Goal: Information Seeking & Learning: Learn about a topic

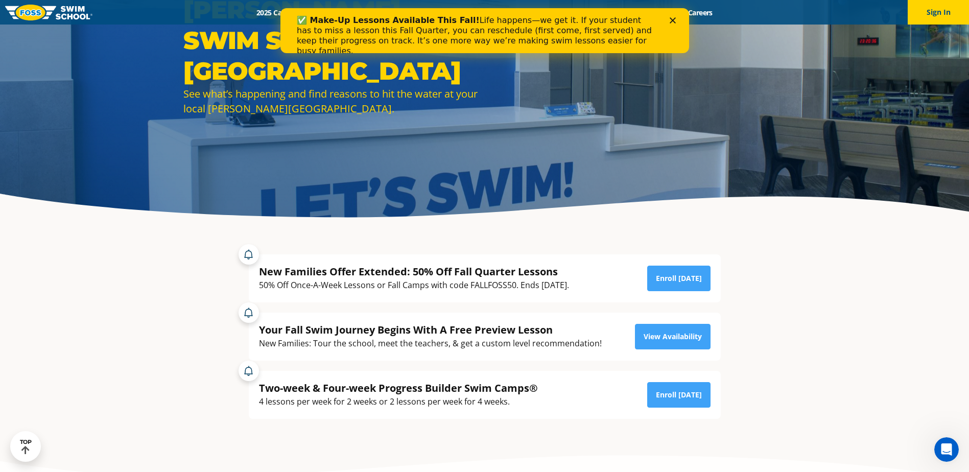
click at [674, 18] on polygon "Close" at bounding box center [672, 20] width 6 height 6
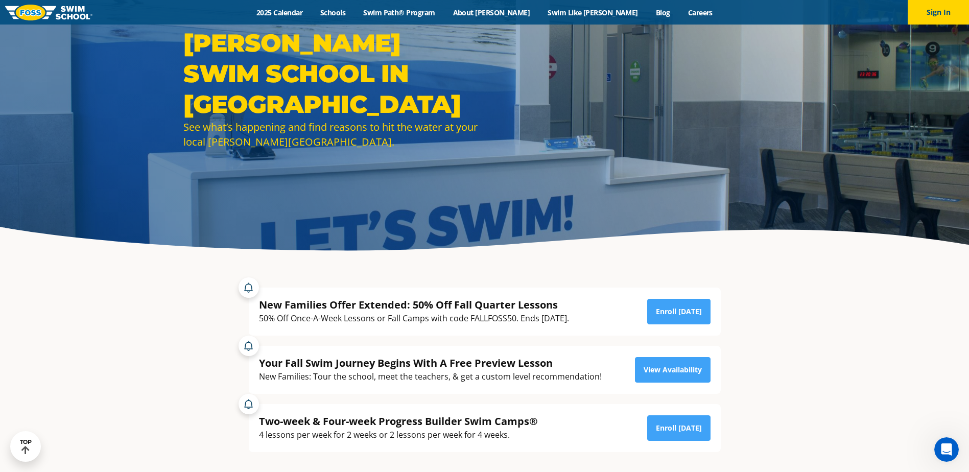
scroll to position [51, 0]
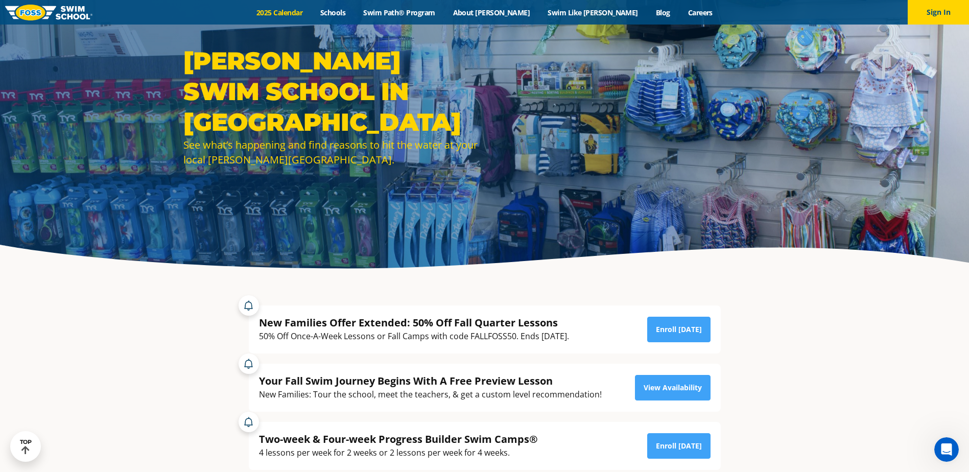
click at [308, 11] on link "2025 Calendar" at bounding box center [280, 13] width 64 height 10
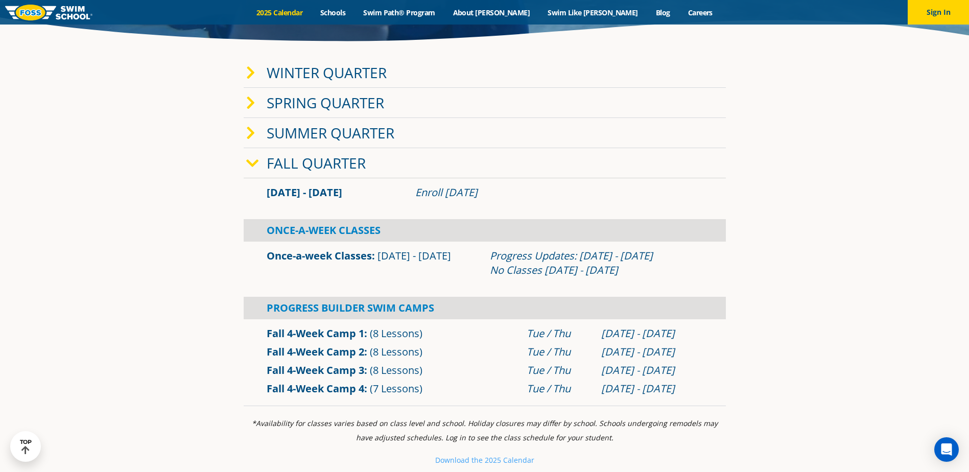
scroll to position [255, 0]
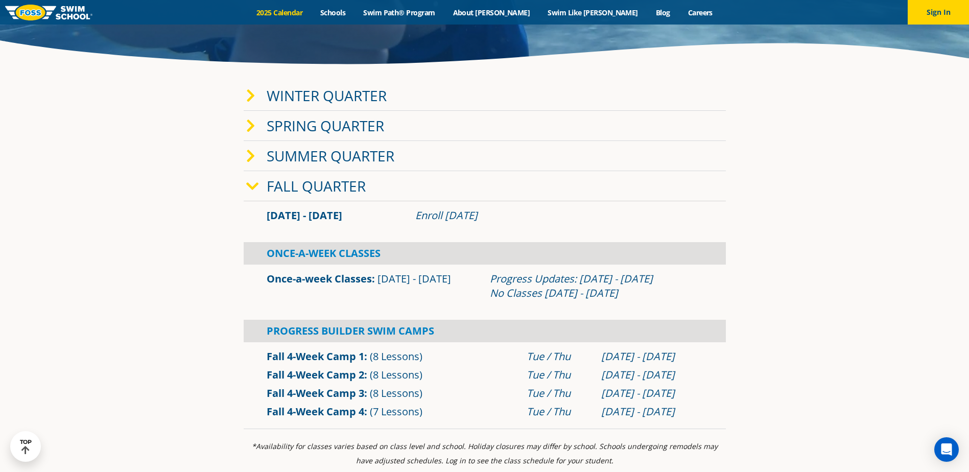
click at [247, 91] on icon at bounding box center [250, 96] width 9 height 14
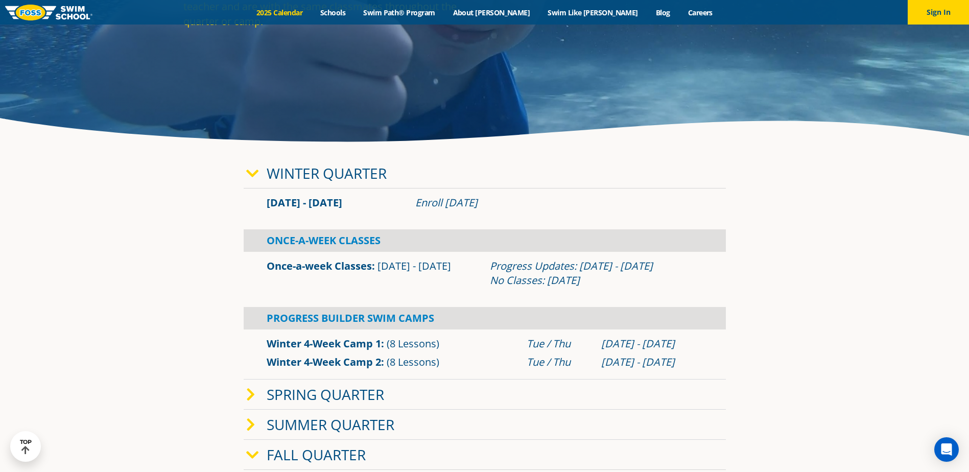
scroll to position [204, 0]
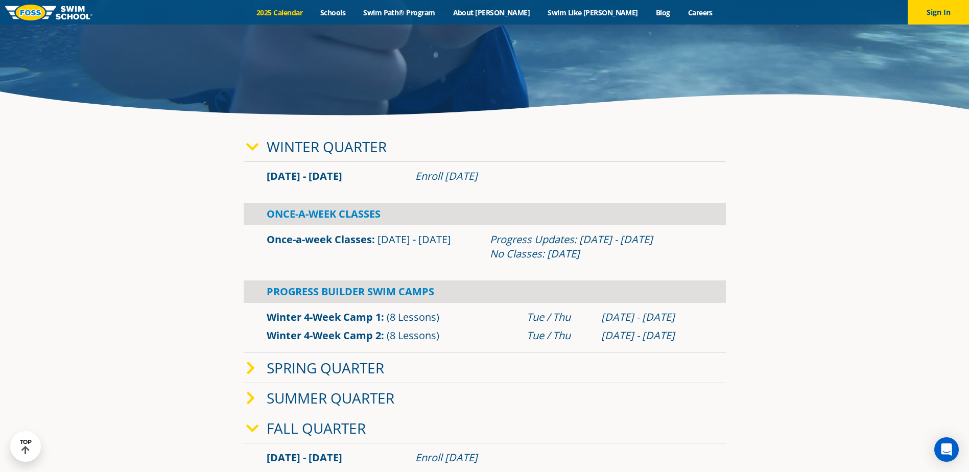
click at [248, 147] on icon at bounding box center [252, 147] width 13 height 14
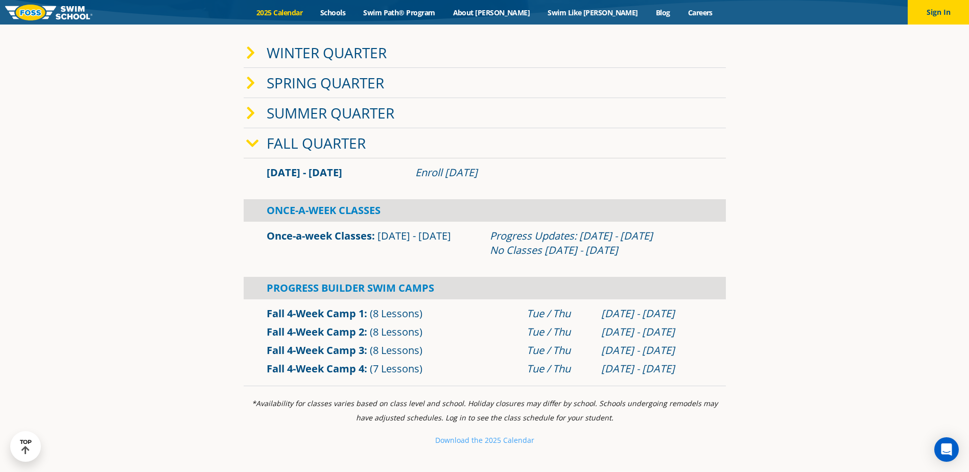
scroll to position [306, 0]
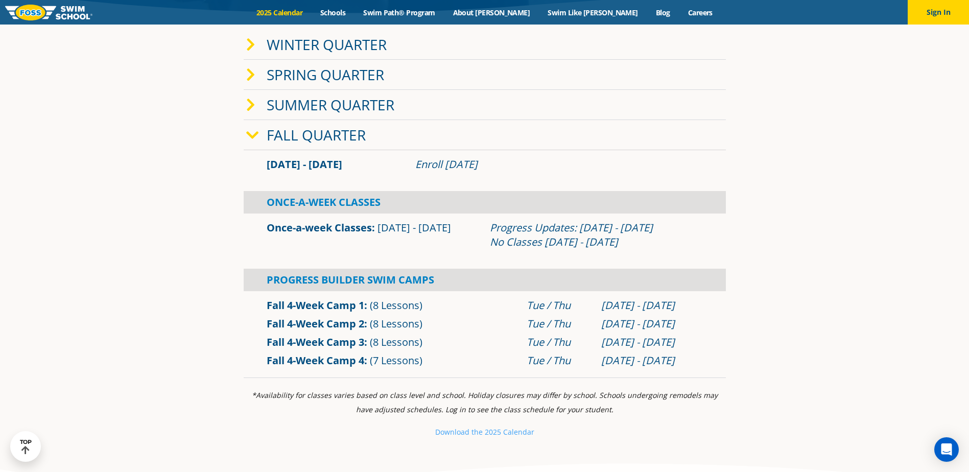
click at [251, 47] on icon at bounding box center [250, 45] width 9 height 14
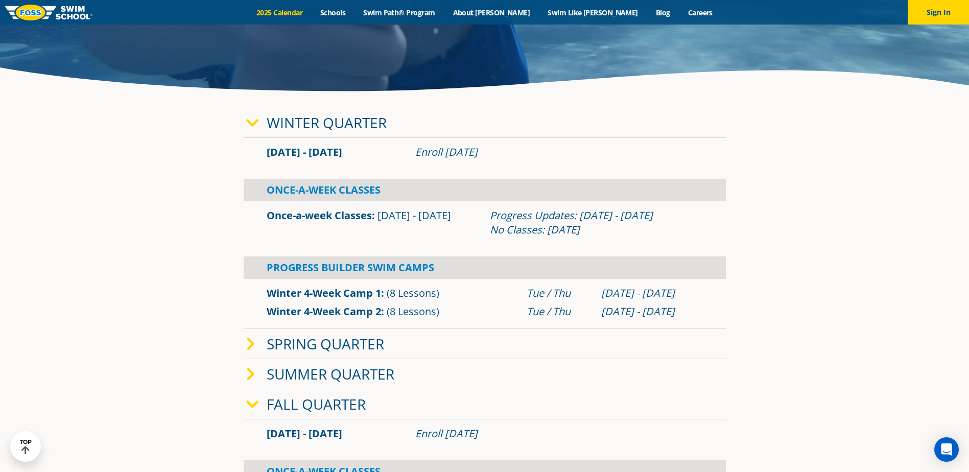
scroll to position [204, 0]
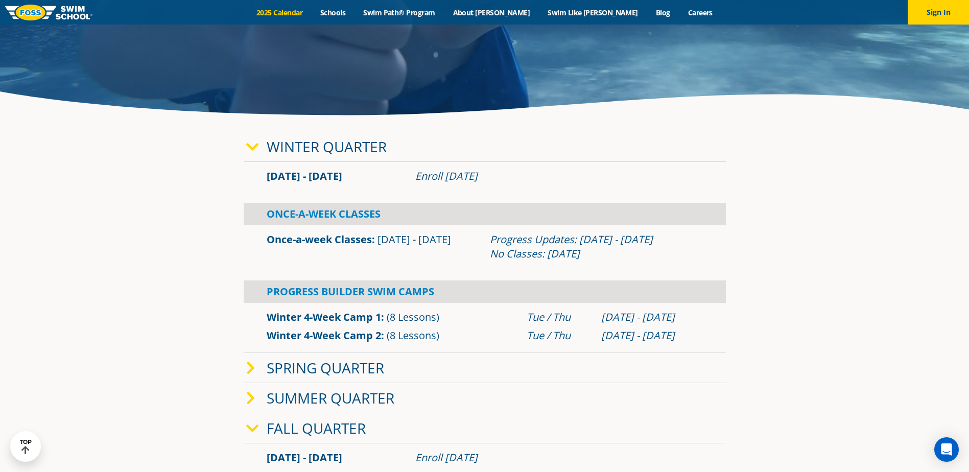
click at [183, 214] on section "Winter Quarter Jan 2 - Mar 12 Enroll Nov 12, 2024 Once-A-Week Classes" at bounding box center [484, 401] width 613 height 549
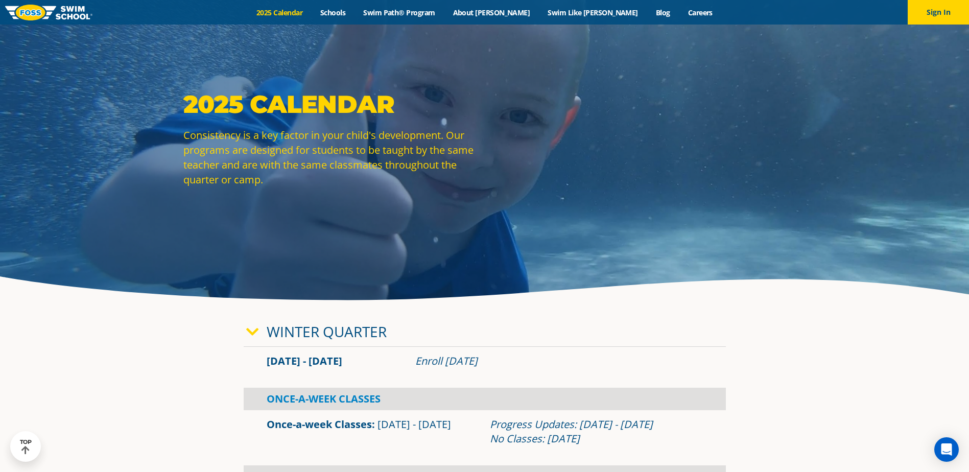
scroll to position [0, 0]
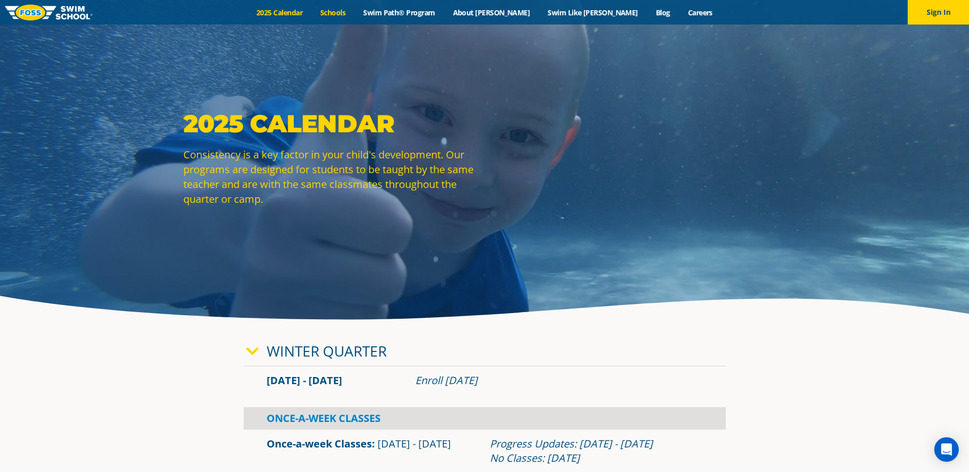
click at [352, 12] on link "Schools" at bounding box center [332, 13] width 43 height 10
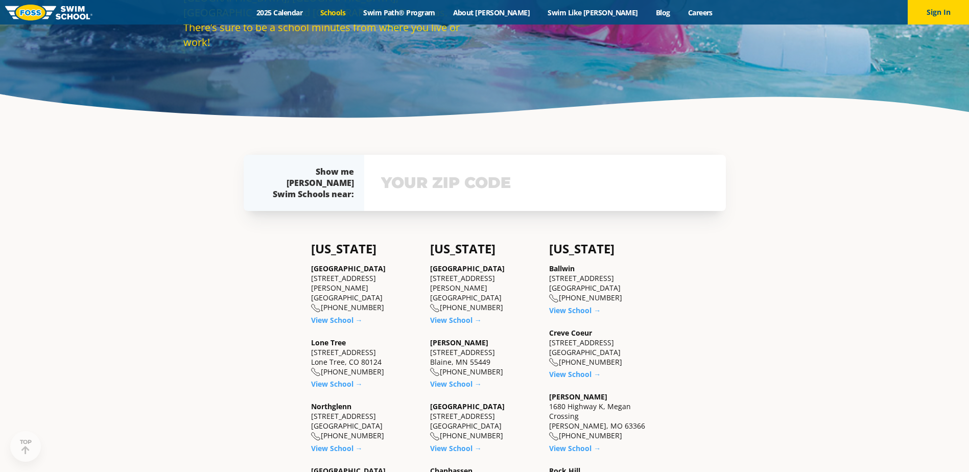
scroll to position [204, 0]
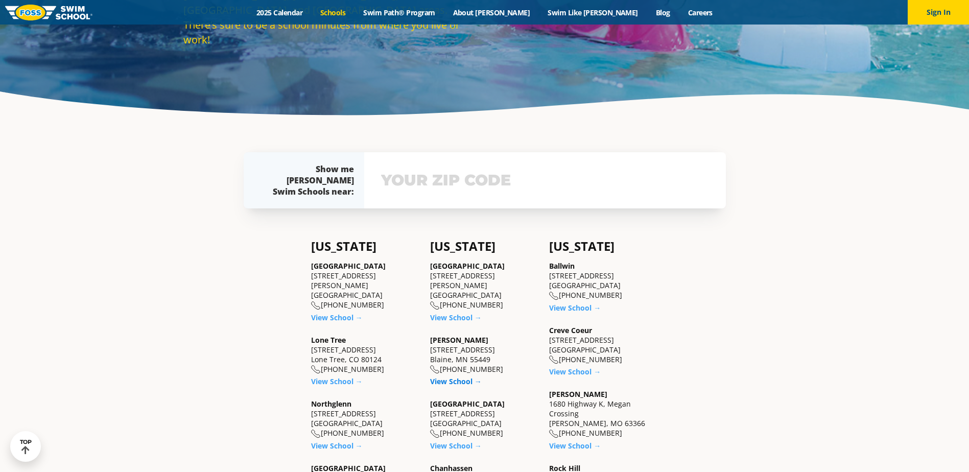
click at [446, 377] on link "View School →" at bounding box center [456, 381] width 52 height 10
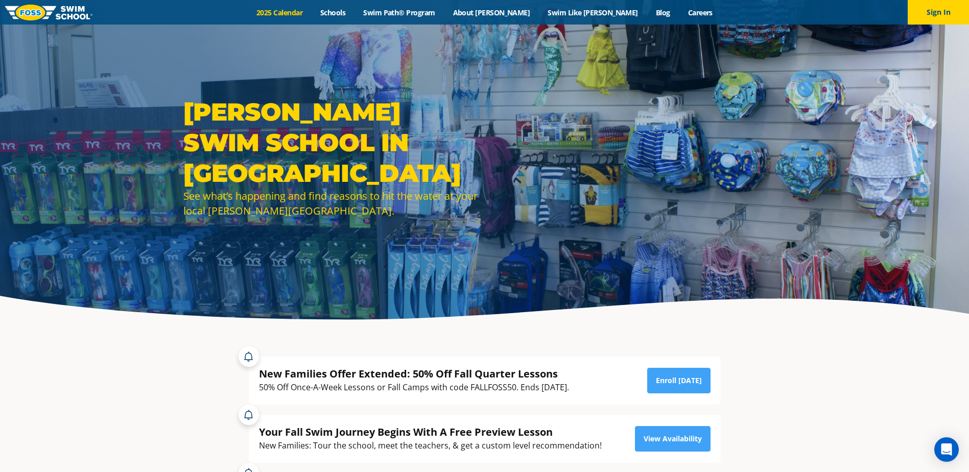
click at [311, 11] on link "2025 Calendar" at bounding box center [280, 13] width 64 height 10
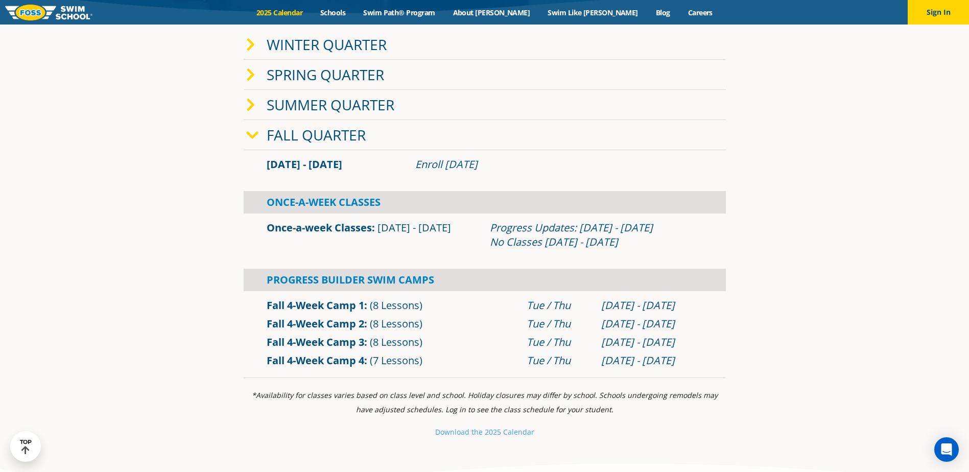
click at [256, 45] on span at bounding box center [256, 44] width 20 height 15
